Goal: Check status: Check status

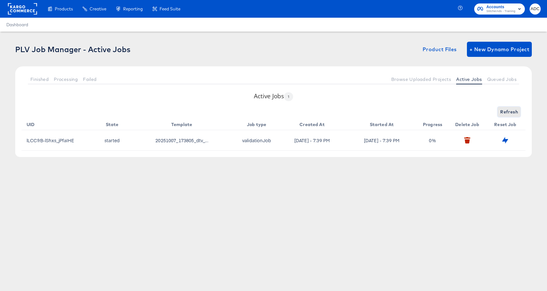
click at [509, 110] on span "Refresh" at bounding box center [509, 112] width 18 height 8
click at [66, 80] on span "Processing" at bounding box center [66, 79] width 24 height 5
